Goal: Task Accomplishment & Management: Use online tool/utility

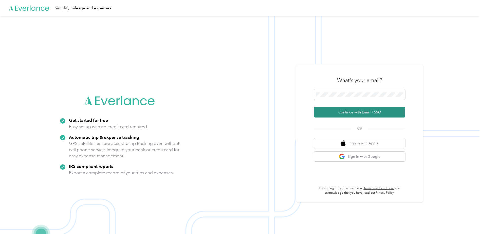
click at [367, 107] on button "Continue with Email / SSO" at bounding box center [359, 112] width 91 height 11
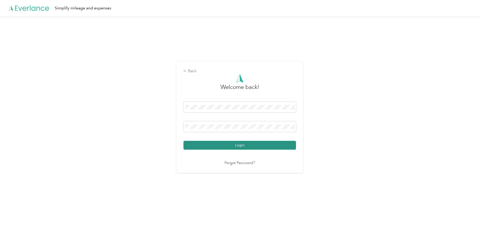
click at [256, 148] on button "Login" at bounding box center [239, 145] width 113 height 9
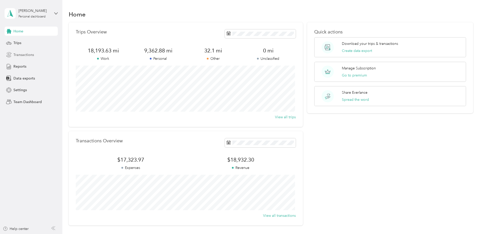
click at [31, 54] on span "Transactions" at bounding box center [23, 54] width 21 height 5
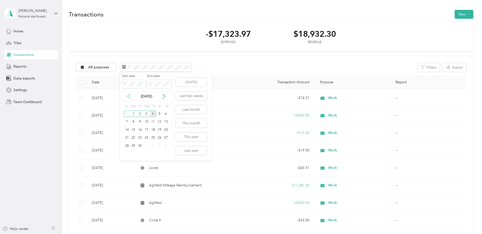
click at [131, 99] on icon at bounding box center [128, 96] width 5 height 5
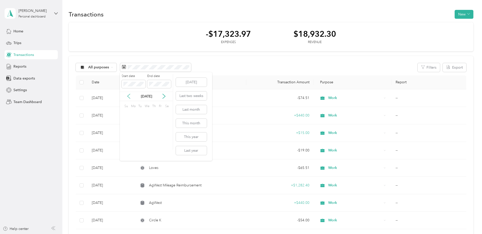
click at [131, 99] on icon at bounding box center [128, 96] width 5 height 5
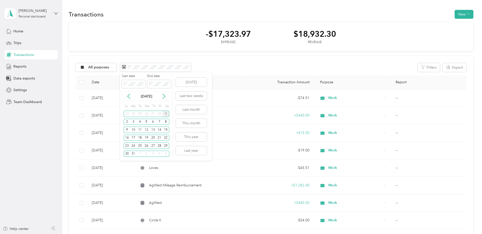
click at [166, 113] on div "1" at bounding box center [166, 114] width 7 height 6
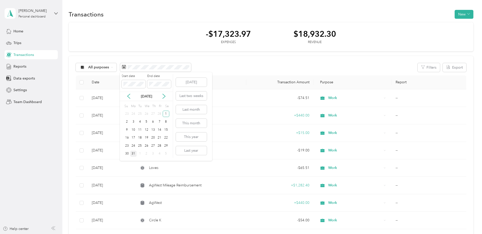
click at [134, 155] on div "31" at bounding box center [133, 154] width 7 height 6
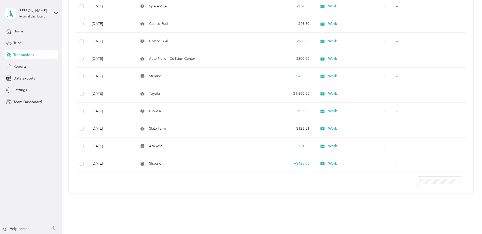
scroll to position [101, 0]
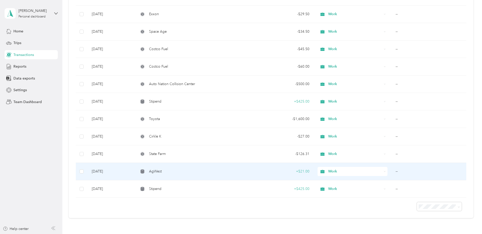
click at [179, 173] on div "AgWest" at bounding box center [191, 172] width 104 height 6
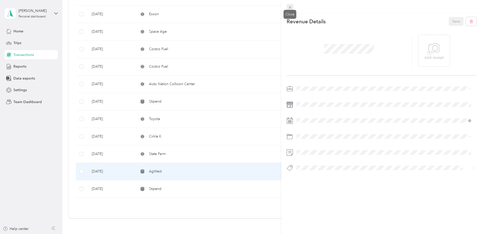
click at [292, 7] on icon at bounding box center [290, 7] width 4 height 4
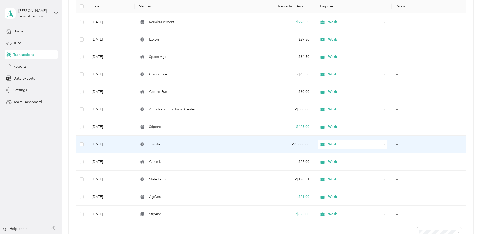
scroll to position [51, 0]
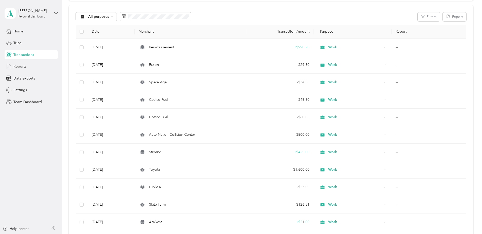
click at [22, 68] on span "Reports" at bounding box center [19, 66] width 13 height 5
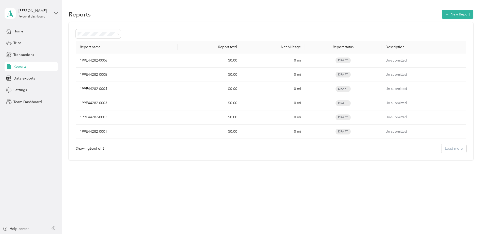
click at [39, 136] on aside "[PERSON_NAME] Personal dashboard Home Trips Transactions Reports Data exports S…" at bounding box center [31, 117] width 62 height 234
click at [24, 77] on span "Data exports" at bounding box center [24, 78] width 22 height 5
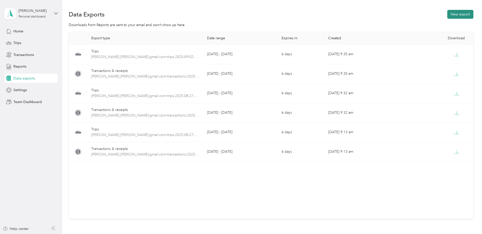
click at [453, 15] on button "New export" at bounding box center [460, 14] width 26 height 9
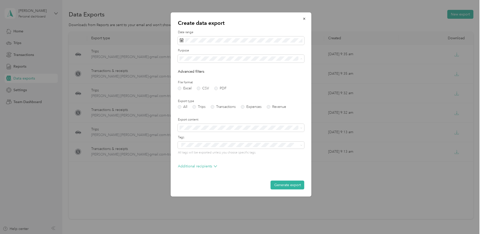
click at [190, 77] on div "Work" at bounding box center [240, 76] width 119 height 5
click at [211, 167] on p "Additional recipients" at bounding box center [197, 166] width 39 height 5
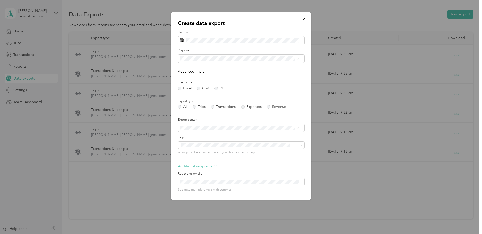
click at [215, 165] on icon at bounding box center [215, 166] width 3 height 3
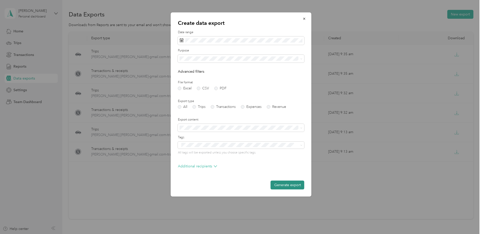
click at [297, 187] on button "Generate export" at bounding box center [288, 185] width 34 height 9
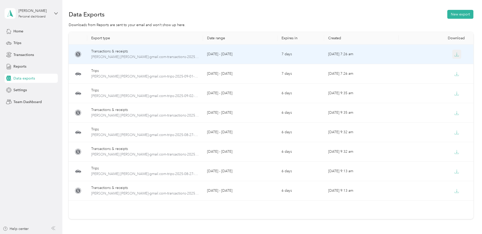
click at [458, 56] on button "button" at bounding box center [456, 54] width 9 height 9
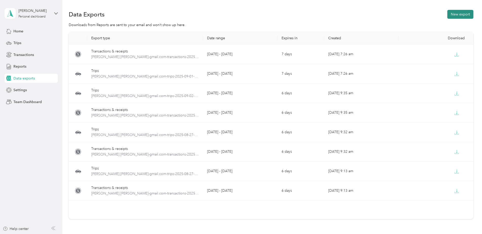
click at [463, 14] on button "New export" at bounding box center [460, 14] width 26 height 9
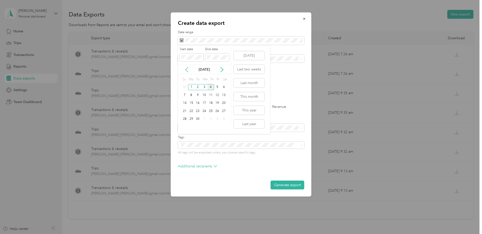
click at [187, 70] on icon at bounding box center [186, 69] width 5 height 5
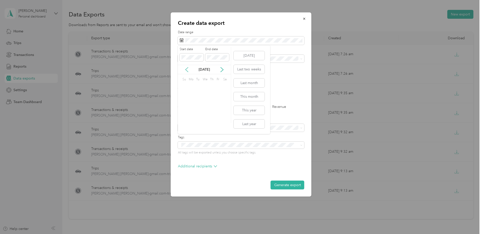
click at [187, 70] on icon at bounding box center [186, 69] width 5 height 5
click at [204, 86] on div "1" at bounding box center [204, 87] width 7 height 6
click at [187, 71] on icon at bounding box center [187, 69] width 3 height 5
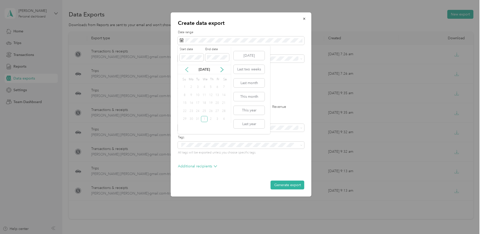
click at [187, 71] on icon at bounding box center [187, 69] width 3 height 5
click at [222, 69] on icon at bounding box center [221, 69] width 5 height 5
click at [205, 86] on div "1" at bounding box center [204, 87] width 7 height 6
click at [219, 69] on div "[DATE]" at bounding box center [204, 69] width 53 height 5
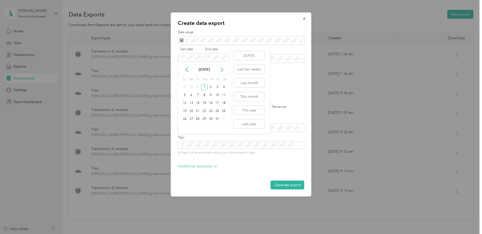
click at [222, 69] on icon at bounding box center [221, 69] width 5 height 5
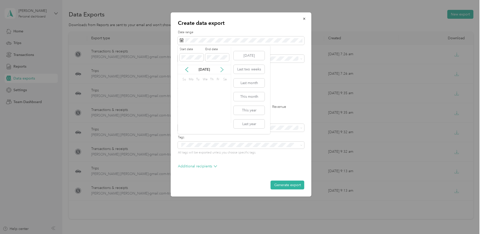
click at [222, 69] on icon at bounding box center [221, 69] width 5 height 5
click at [211, 87] on div "4" at bounding box center [211, 87] width 7 height 6
click at [186, 69] on icon at bounding box center [187, 69] width 3 height 5
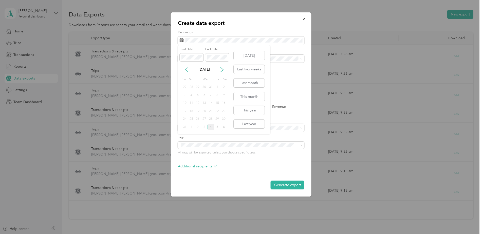
click at [186, 69] on icon at bounding box center [187, 69] width 3 height 5
click at [187, 72] on icon at bounding box center [186, 69] width 5 height 5
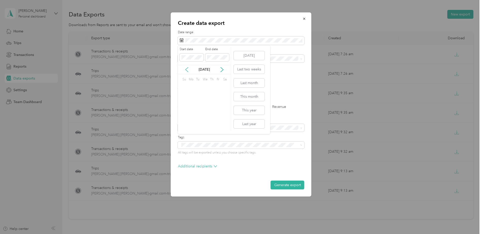
click at [187, 72] on icon at bounding box center [186, 69] width 5 height 5
click at [221, 67] on icon at bounding box center [221, 69] width 5 height 5
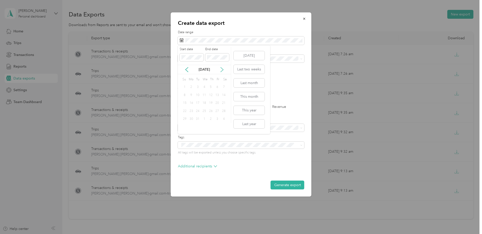
click at [221, 69] on icon at bounding box center [221, 69] width 5 height 5
click at [205, 87] on div "1" at bounding box center [204, 87] width 7 height 6
click at [187, 53] on div "Start date" at bounding box center [192, 54] width 24 height 14
click at [305, 20] on icon "button" at bounding box center [305, 19] width 4 height 4
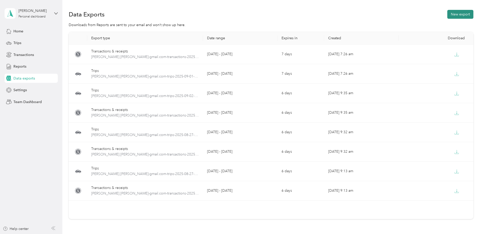
click at [452, 16] on button "New export" at bounding box center [460, 14] width 26 height 9
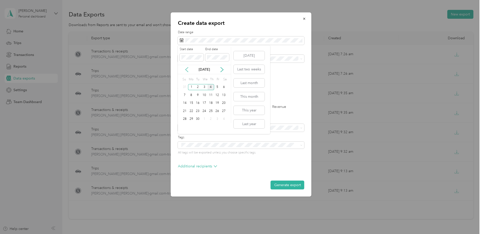
click at [188, 70] on icon at bounding box center [186, 69] width 5 height 5
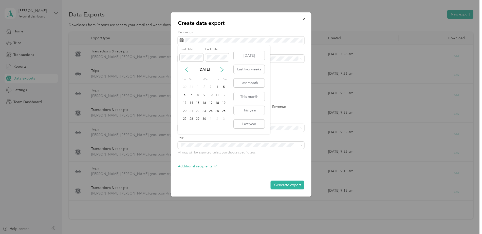
click at [188, 70] on icon at bounding box center [186, 69] width 5 height 5
click at [207, 87] on div "1" at bounding box center [204, 87] width 7 height 6
click at [220, 72] on div "[DATE]" at bounding box center [204, 69] width 53 height 9
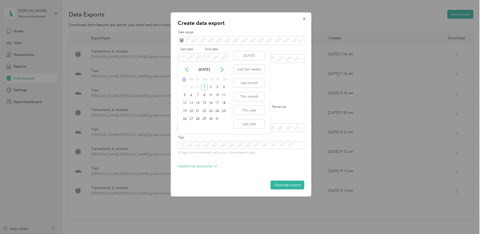
click at [220, 72] on div "[DATE]" at bounding box center [204, 69] width 53 height 9
drag, startPoint x: 220, startPoint y: 72, endPoint x: 223, endPoint y: 71, distance: 2.7
click at [223, 71] on icon at bounding box center [221, 69] width 5 height 5
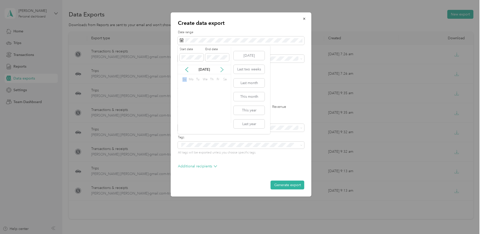
click at [223, 71] on icon at bounding box center [221, 69] width 5 height 5
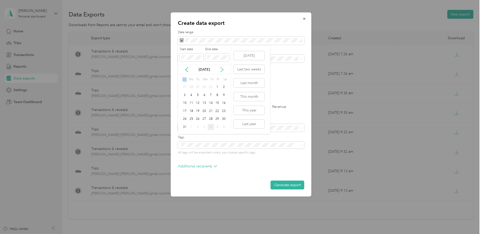
click at [223, 71] on icon at bounding box center [221, 69] width 5 height 5
click at [212, 87] on div "4" at bounding box center [211, 87] width 7 height 6
click at [285, 185] on button "Generate export" at bounding box center [288, 185] width 34 height 9
